Goal: Answer question/provide support: Share knowledge or assist other users

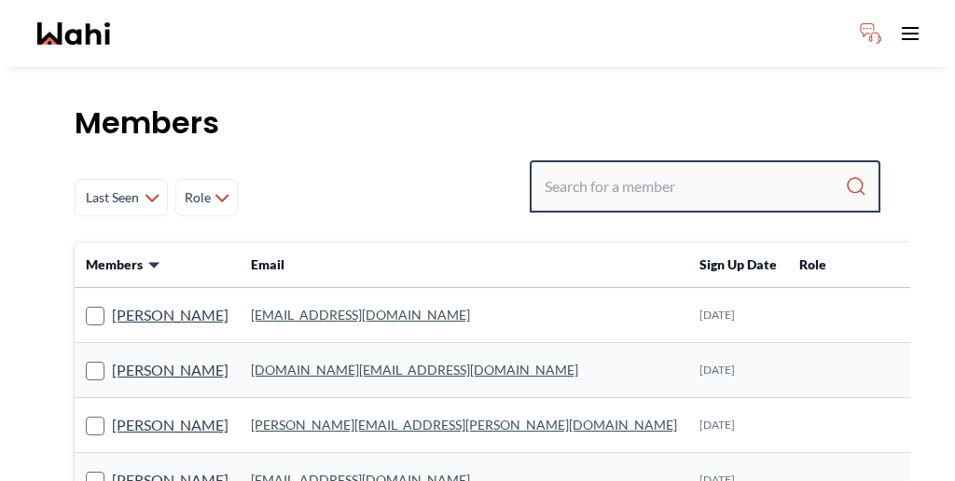
click at [667, 170] on input "Search input" at bounding box center [694, 187] width 300 height 34
paste input "[PERSON_NAME]"
type input "[PERSON_NAME]"
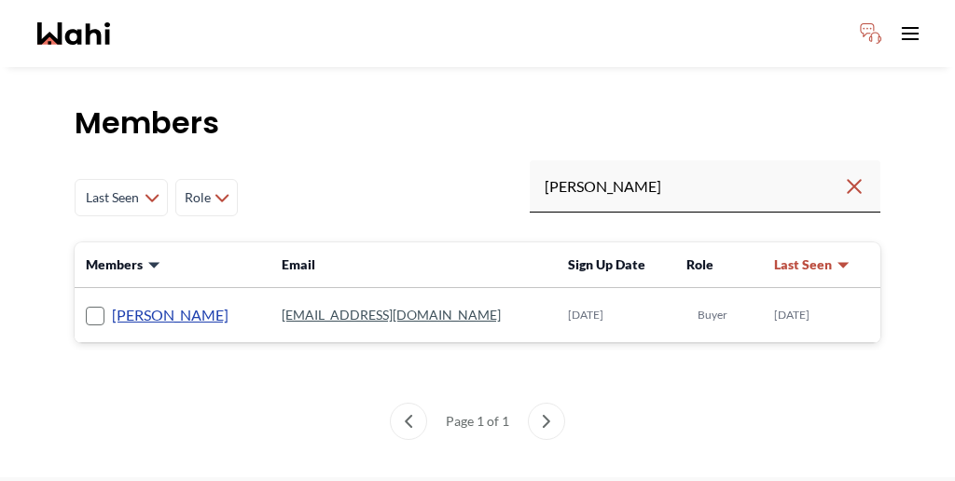
click at [118, 303] on link "[PERSON_NAME]" at bounding box center [170, 315] width 117 height 24
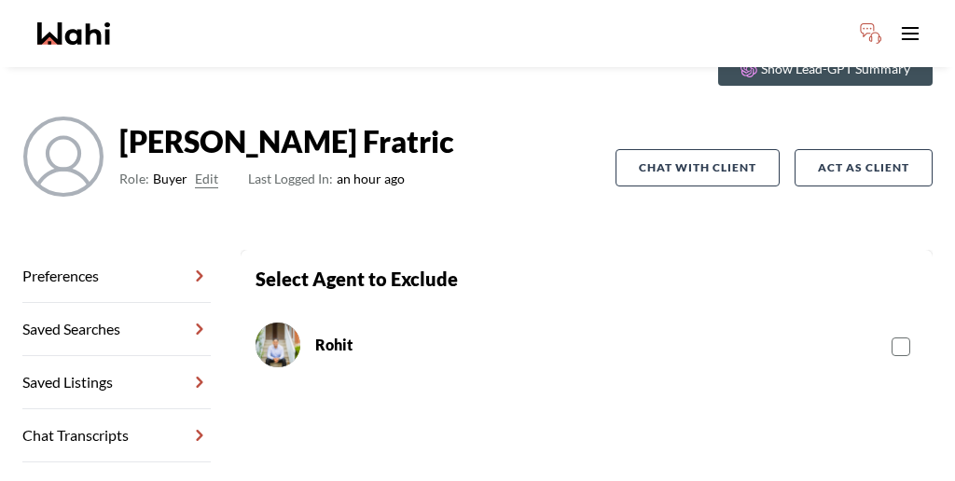
click at [313, 315] on div "Rohit" at bounding box center [586, 345] width 662 height 60
click at [121, 409] on link "Chat Transcripts" at bounding box center [116, 435] width 188 height 53
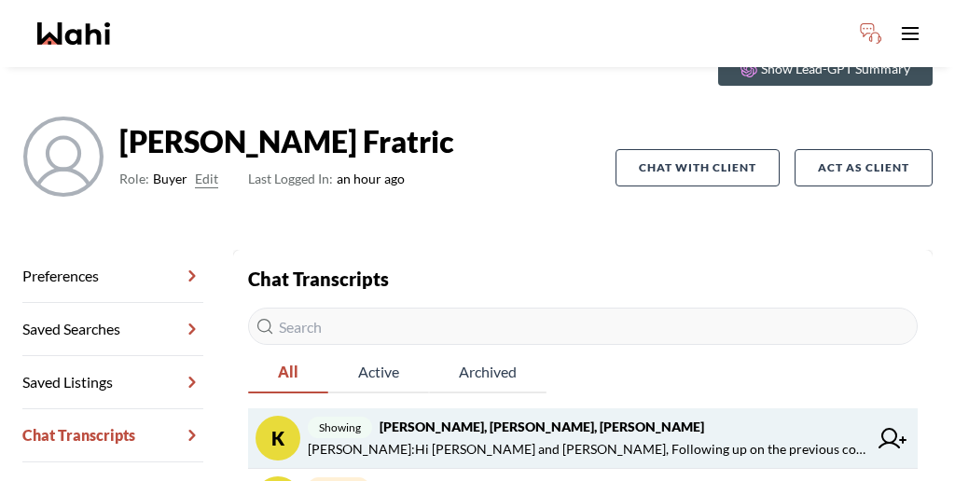
click at [458, 438] on span "[PERSON_NAME] : Hi [PERSON_NAME] and [PERSON_NAME], Following up on the previou…" at bounding box center [587, 449] width 559 height 22
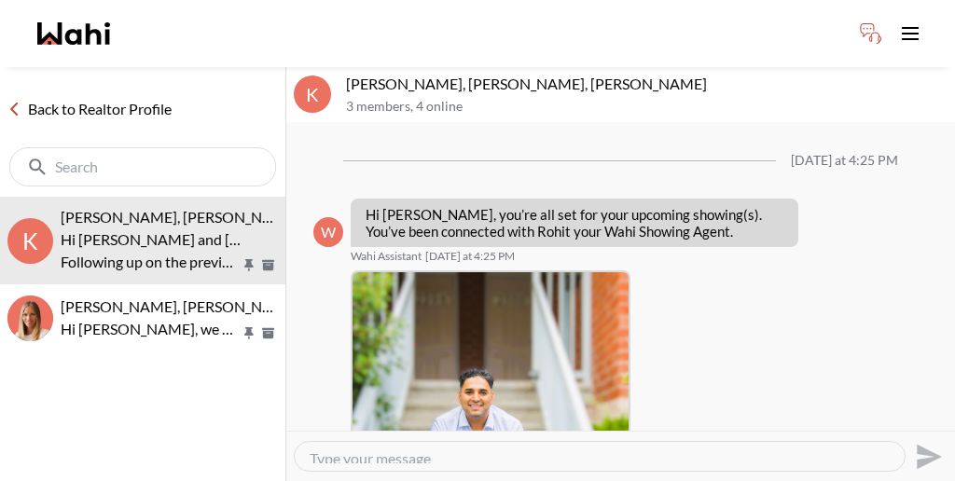
scroll to position [1081, 0]
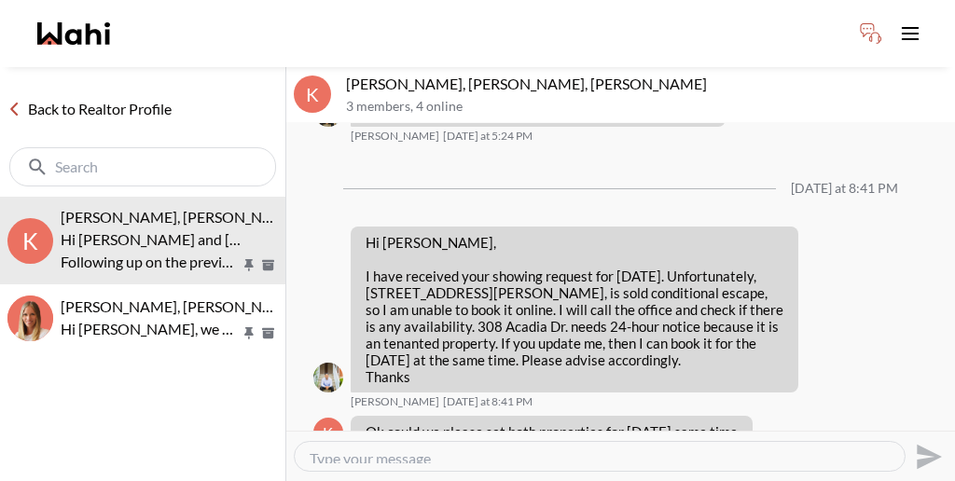
drag, startPoint x: 420, startPoint y: 383, endPoint x: 476, endPoint y: 379, distance: 56.1
copy p "308 Acadia"
